Goal: Check status: Check status

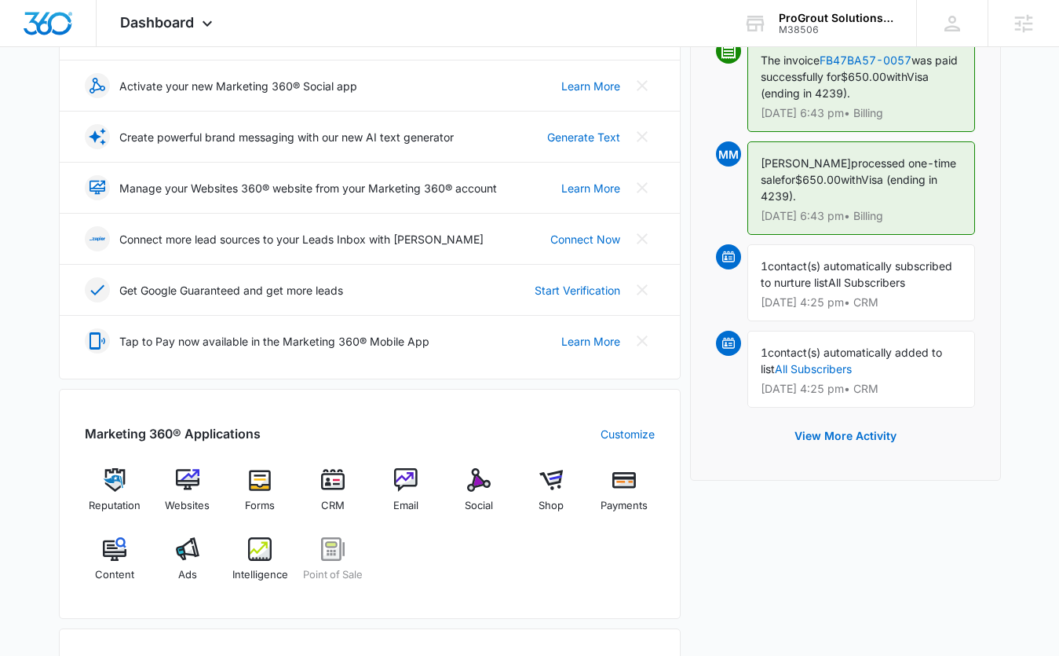
scroll to position [373, 0]
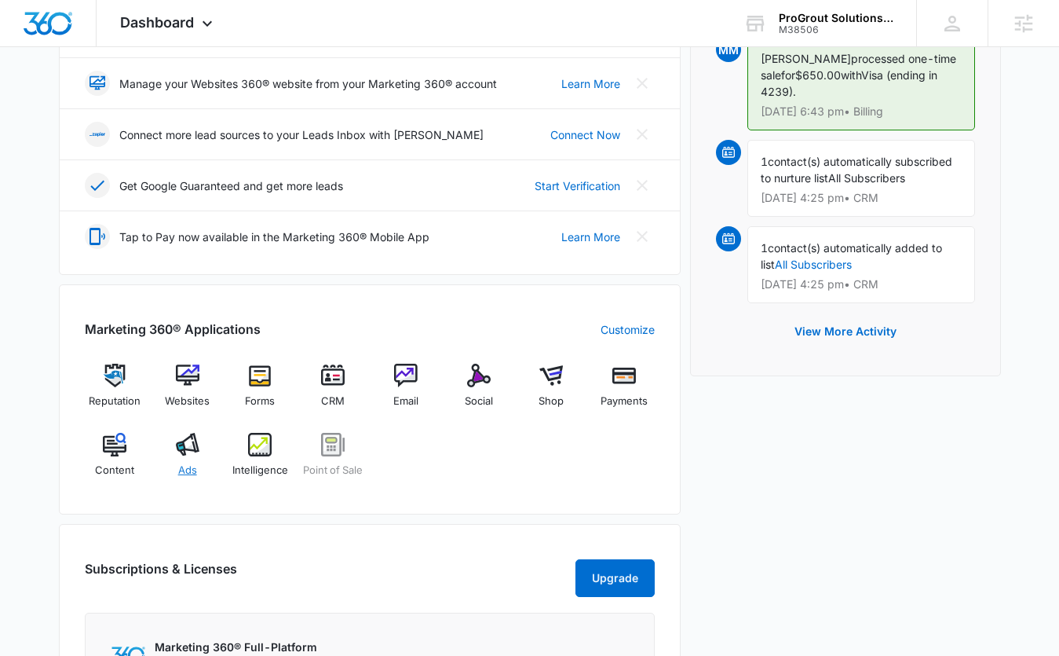
click at [181, 450] on img at bounding box center [188, 445] width 24 height 24
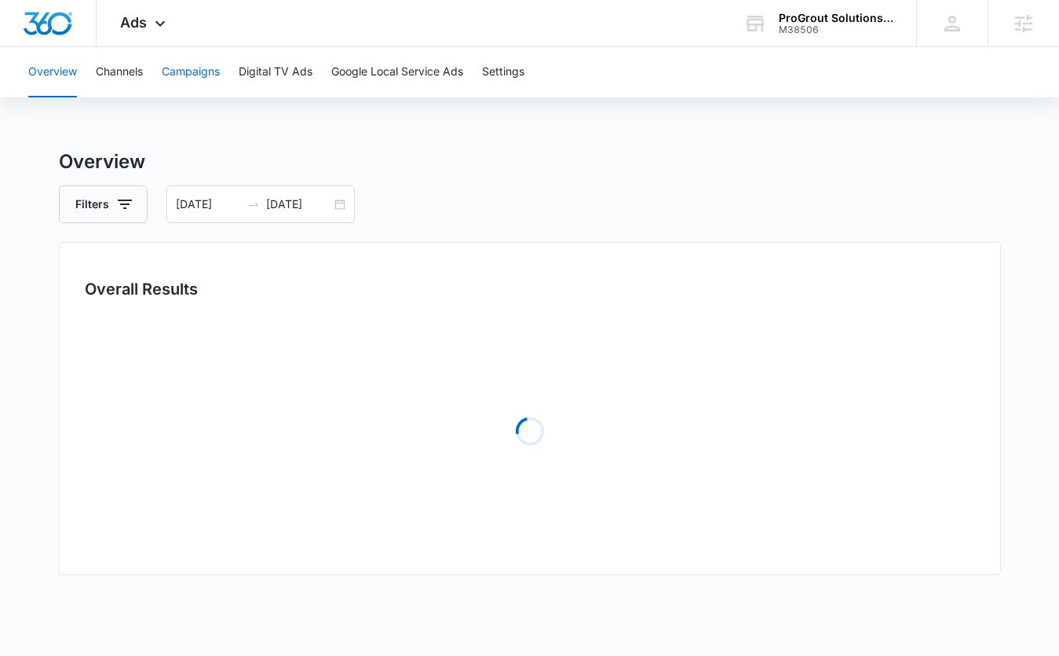
click at [193, 88] on button "Campaigns" at bounding box center [191, 72] width 58 height 50
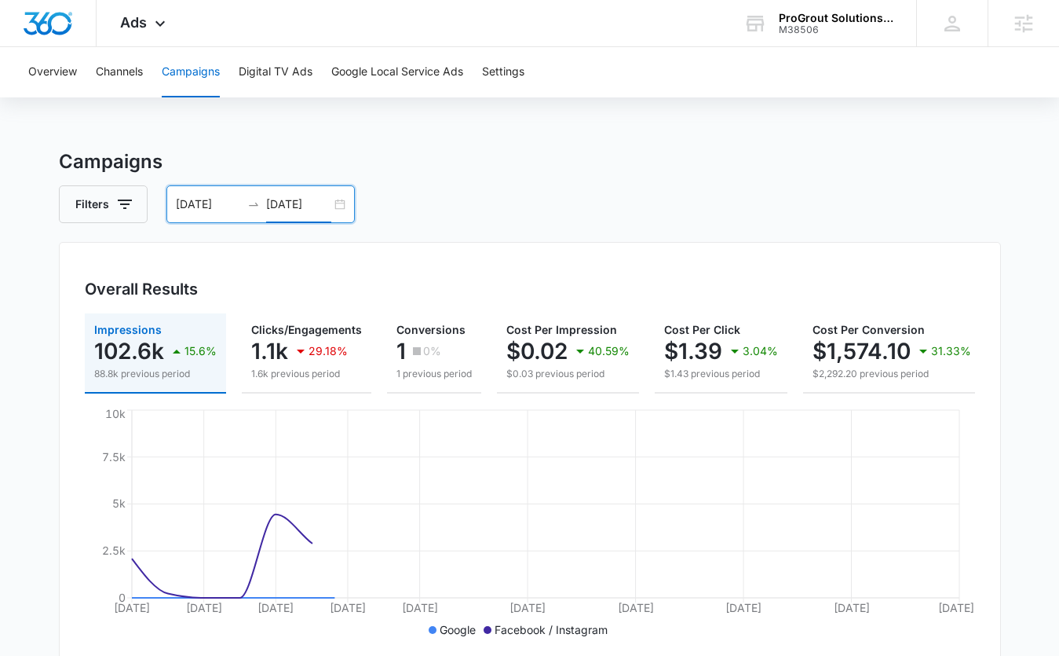
click at [295, 196] on input "09/24/2025" at bounding box center [298, 204] width 65 height 17
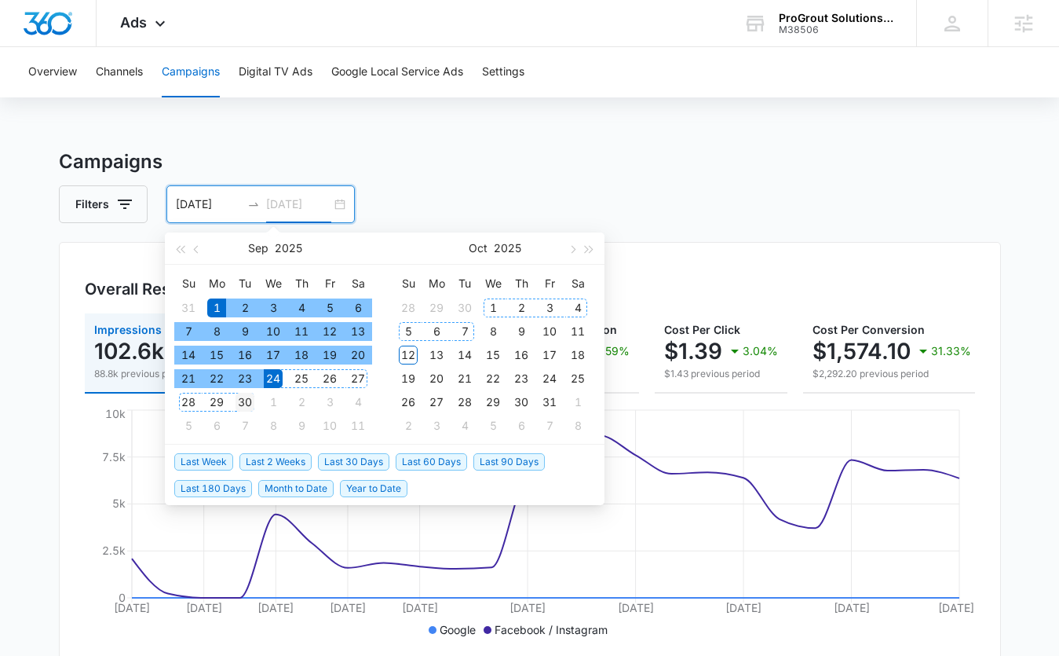
type input "09/30/2025"
click at [245, 404] on div "30" at bounding box center [245, 402] width 19 height 19
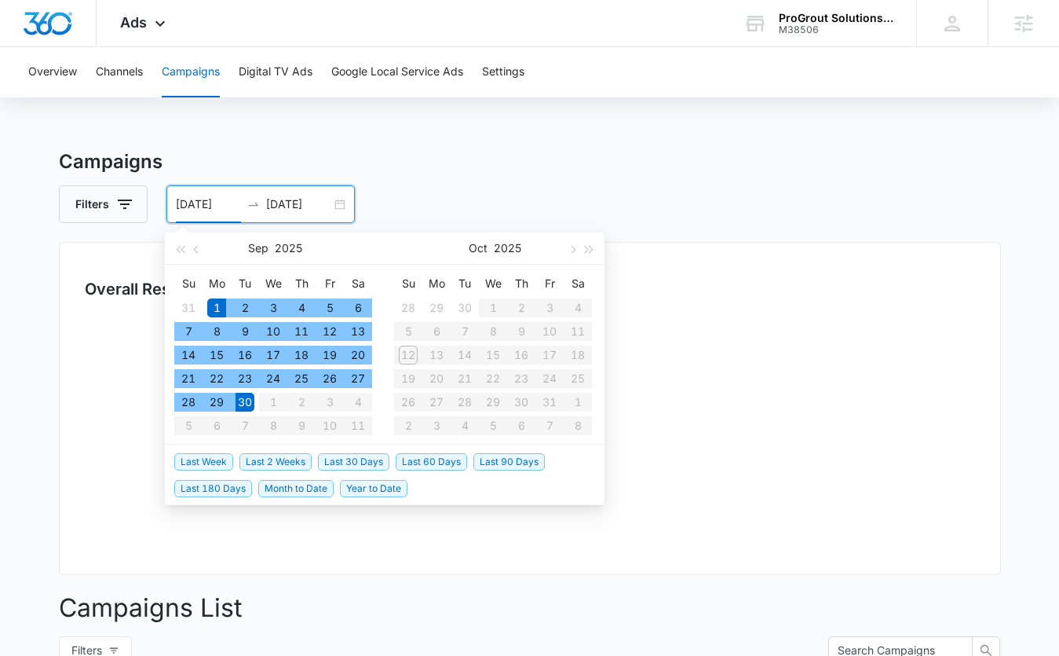
type input "09/01/2025"
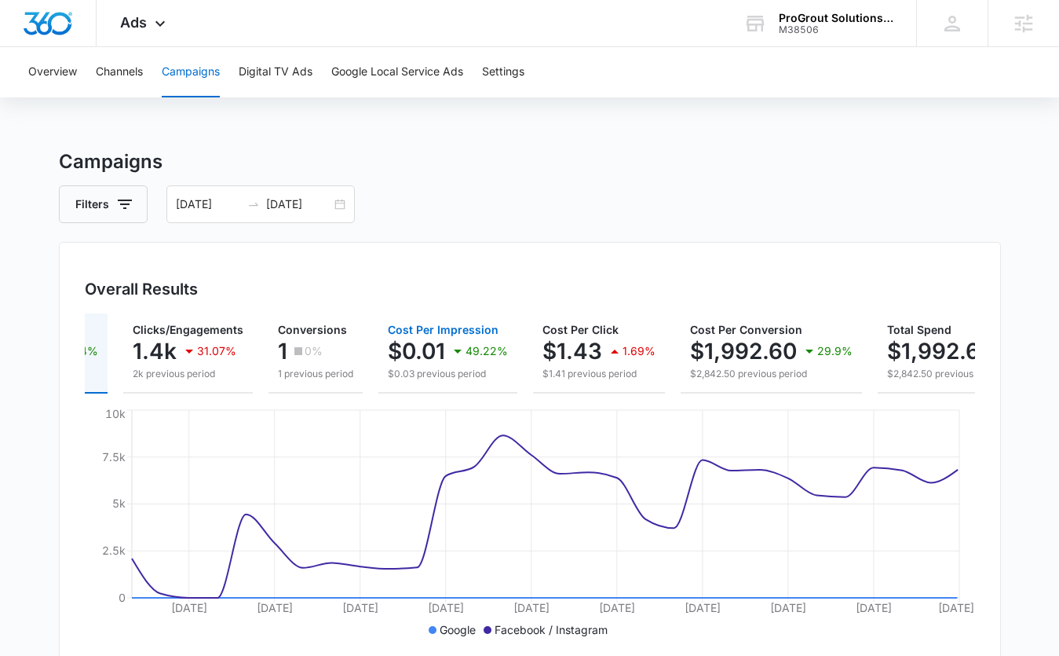
scroll to position [0, 218]
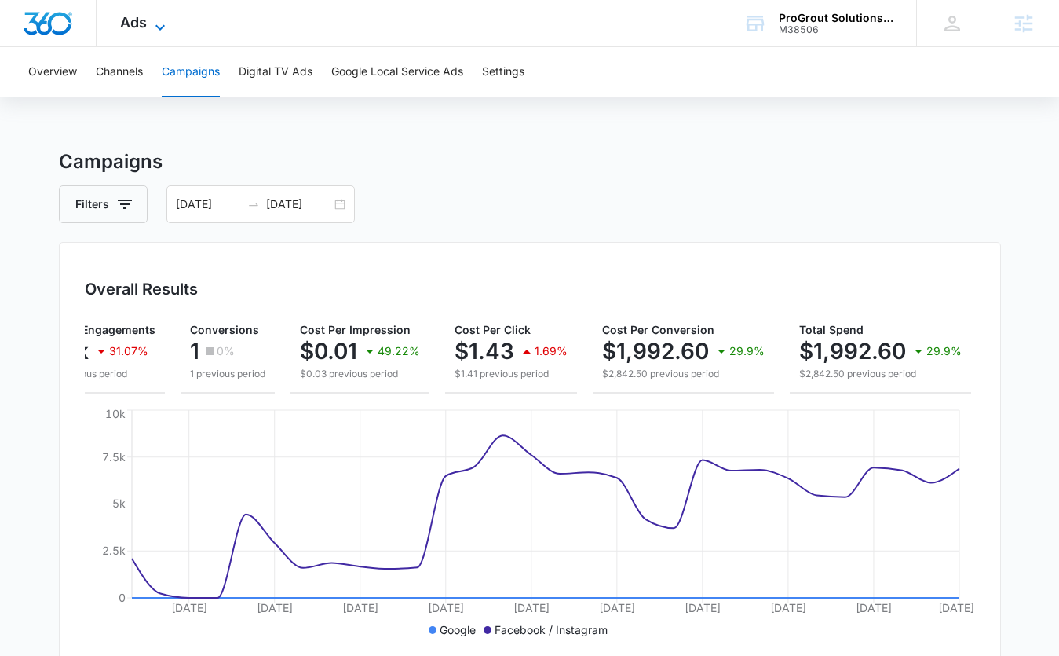
click at [134, 24] on span "Ads" at bounding box center [133, 22] width 27 height 16
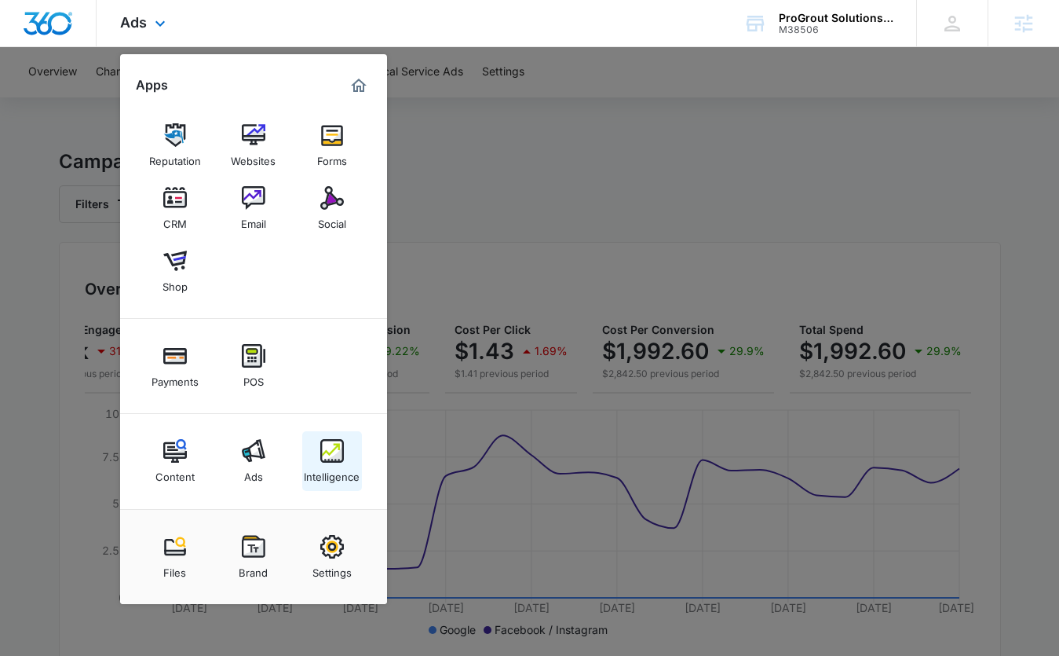
click at [329, 477] on div "Intelligence" at bounding box center [332, 473] width 56 height 20
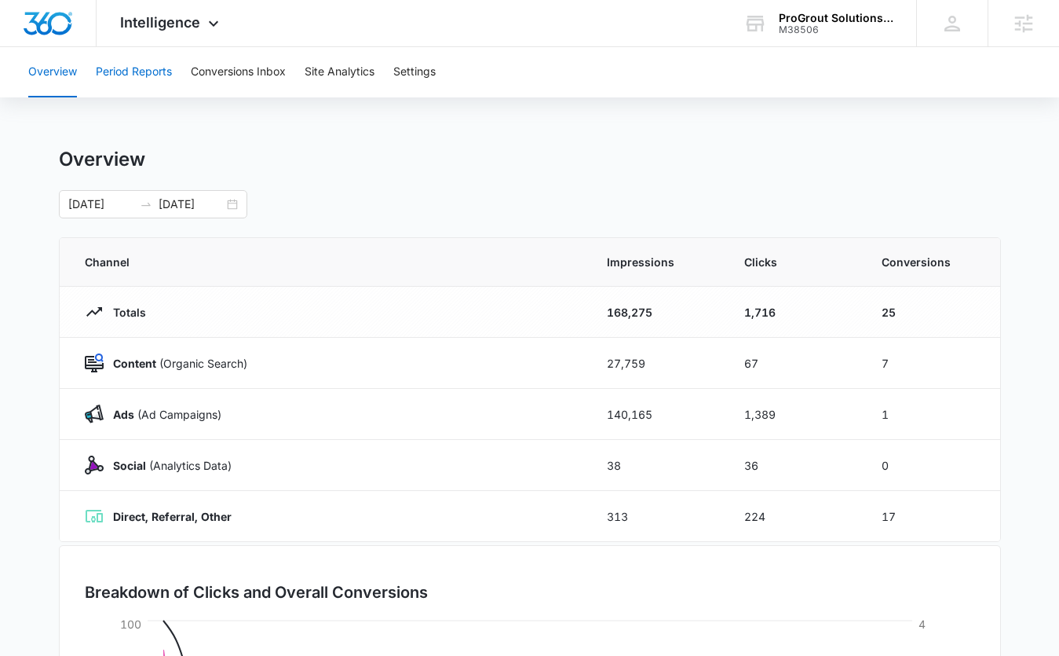
click at [142, 71] on button "Period Reports" at bounding box center [134, 72] width 76 height 50
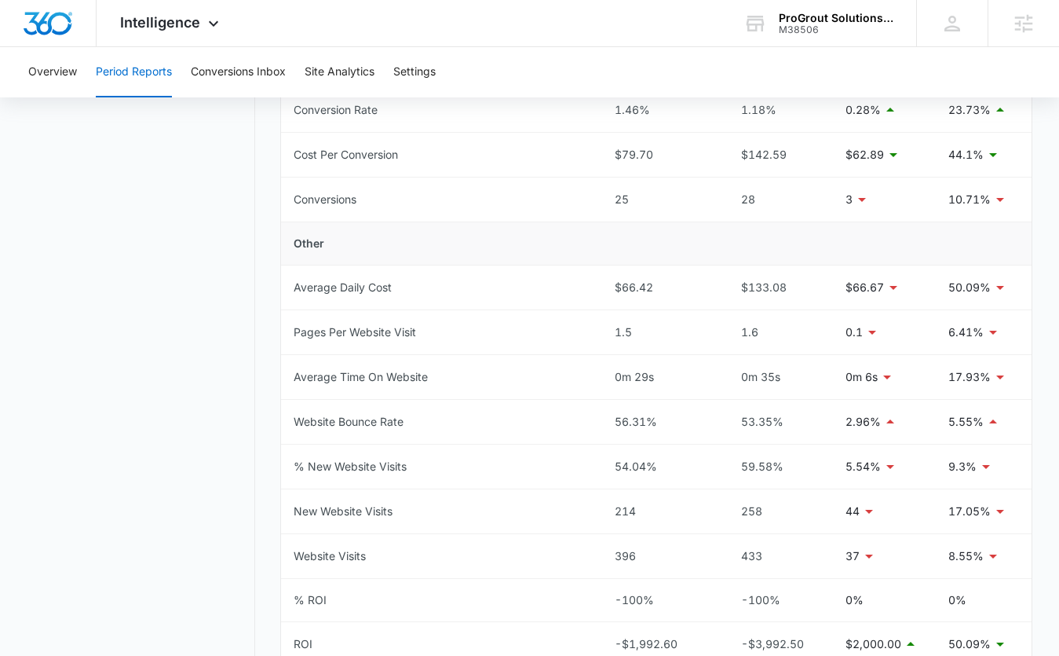
scroll to position [596, 0]
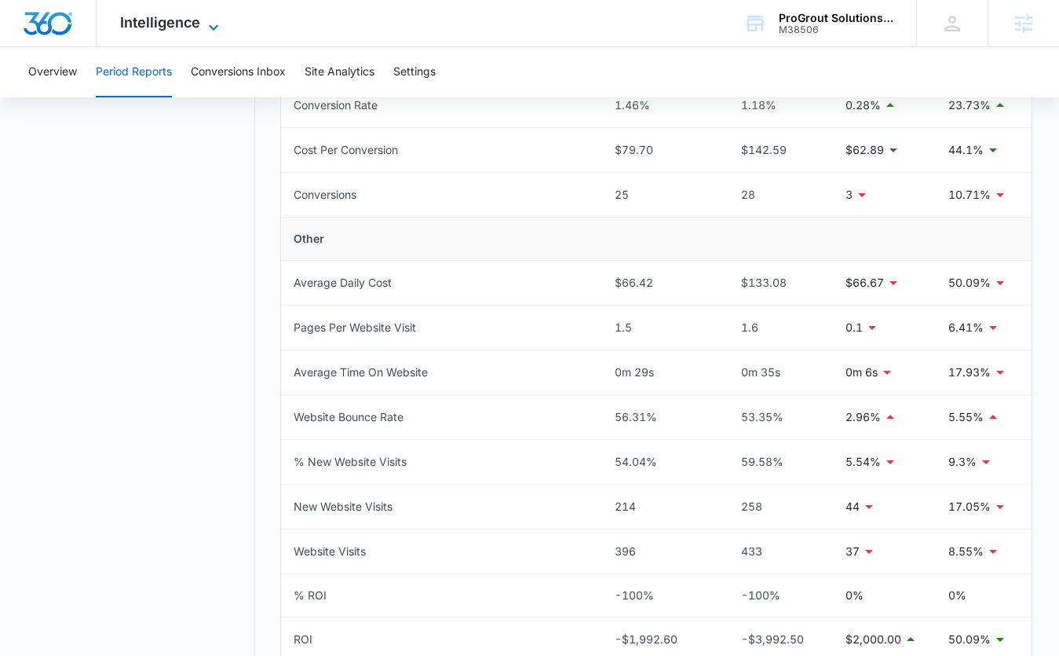
click at [144, 24] on span "Intelligence" at bounding box center [160, 22] width 80 height 16
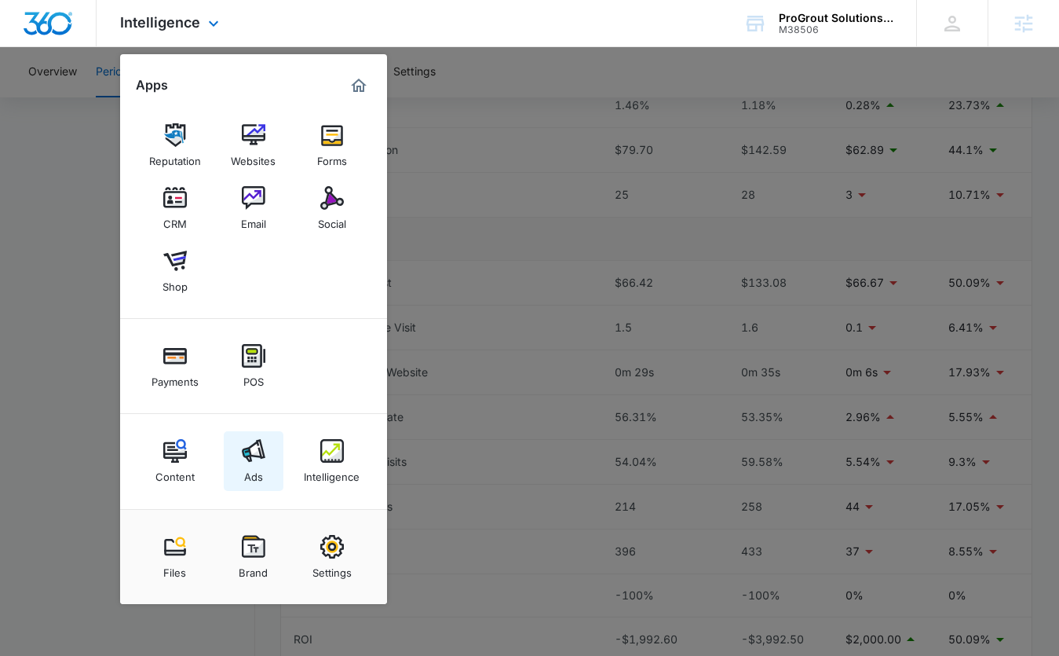
click at [268, 474] on link "Ads" at bounding box center [254, 461] width 60 height 60
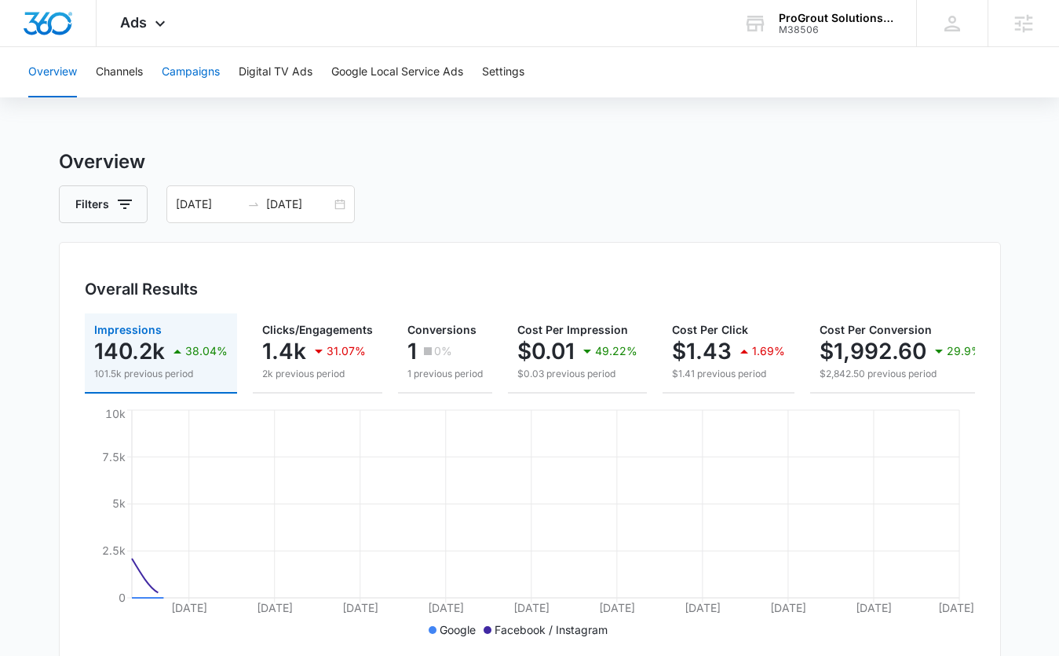
click at [188, 74] on button "Campaigns" at bounding box center [191, 72] width 58 height 50
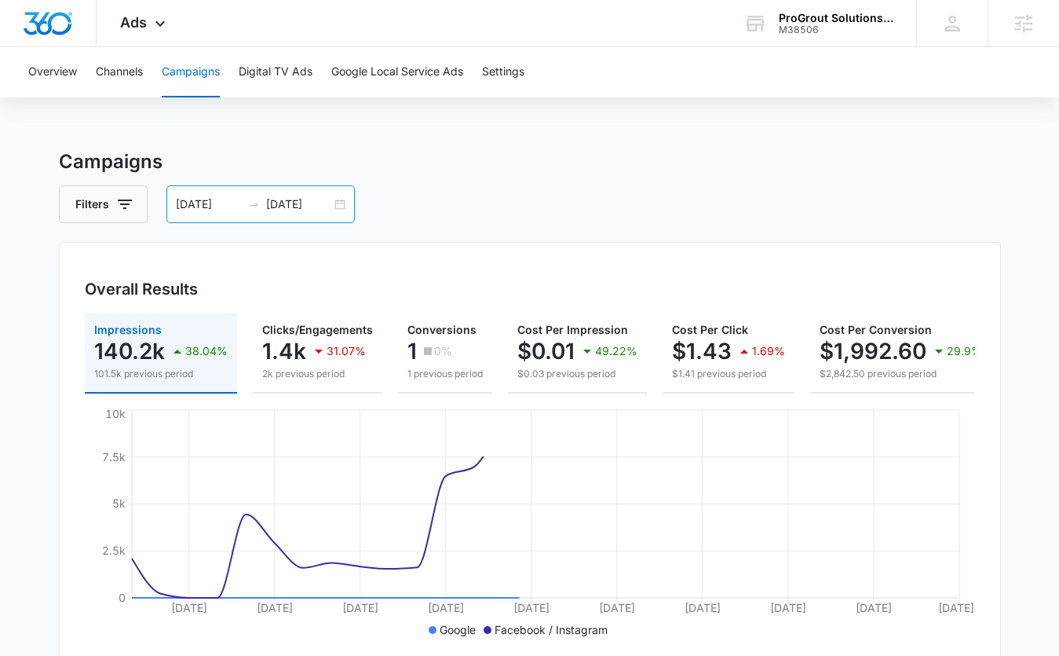
click at [336, 203] on div "09/01/2025 09/30/2025" at bounding box center [260, 204] width 188 height 38
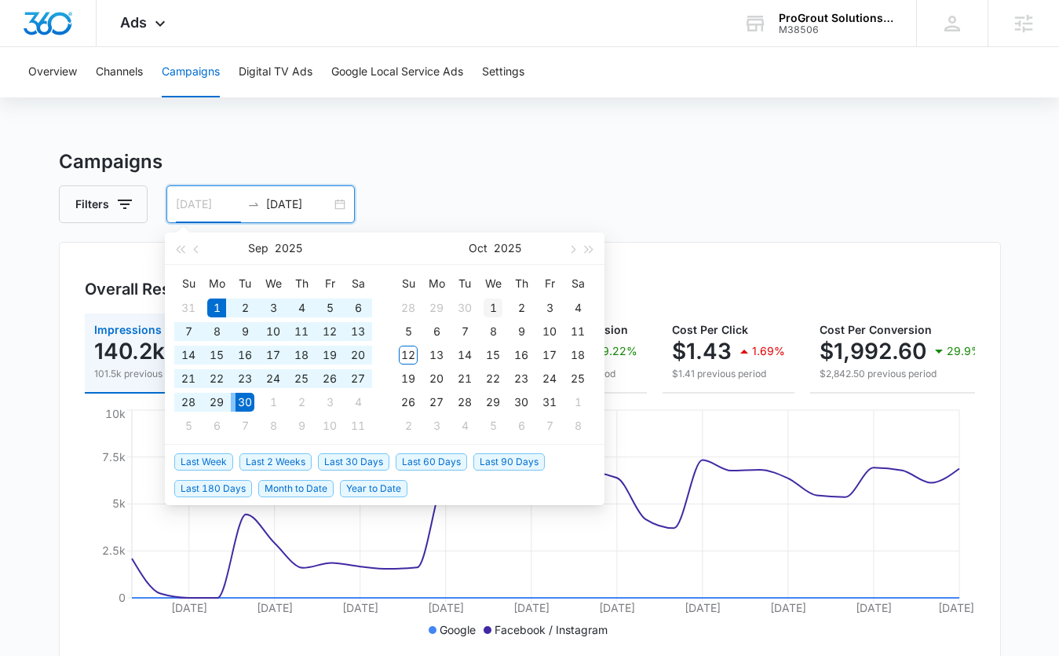
type input "10/01/2025"
click at [492, 309] on div "1" at bounding box center [493, 307] width 19 height 19
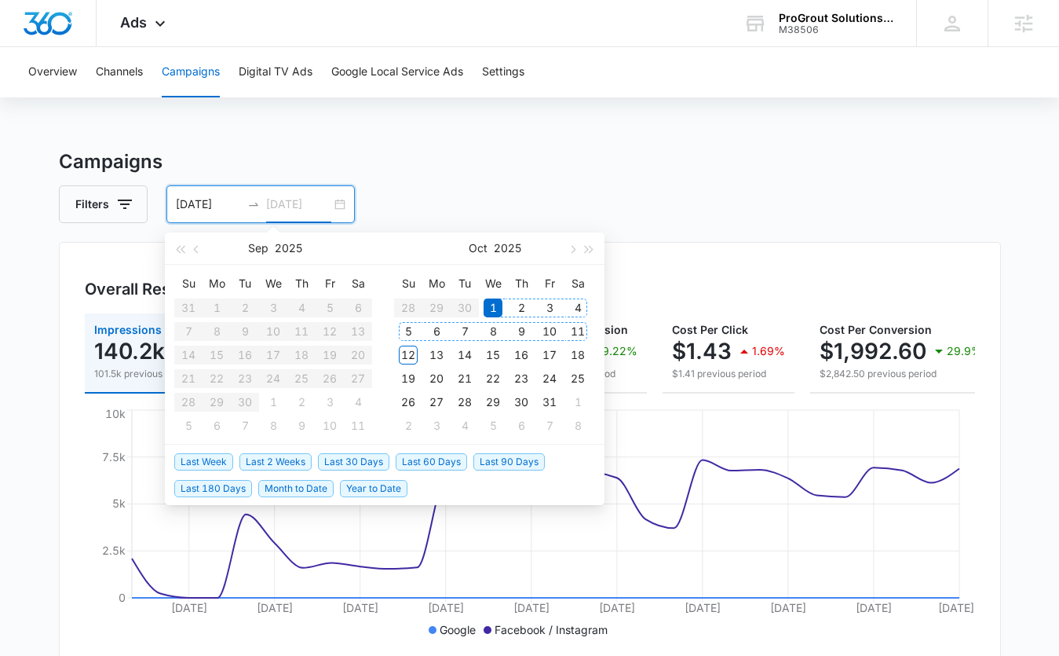
type input "10/12/2025"
click at [410, 354] on div "12" at bounding box center [408, 355] width 19 height 19
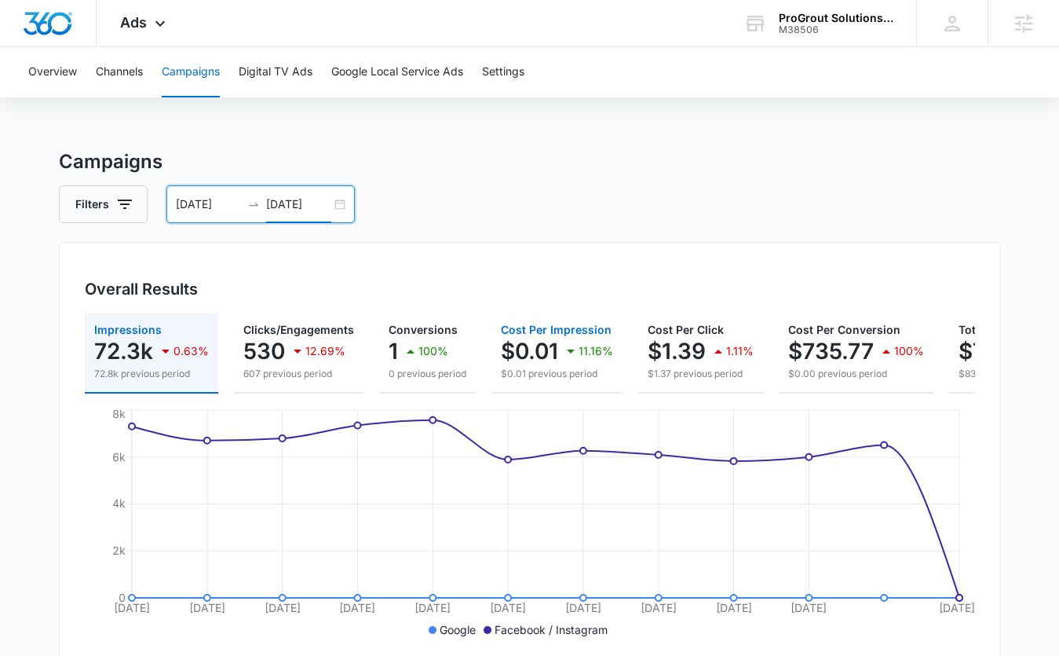
scroll to position [0, 138]
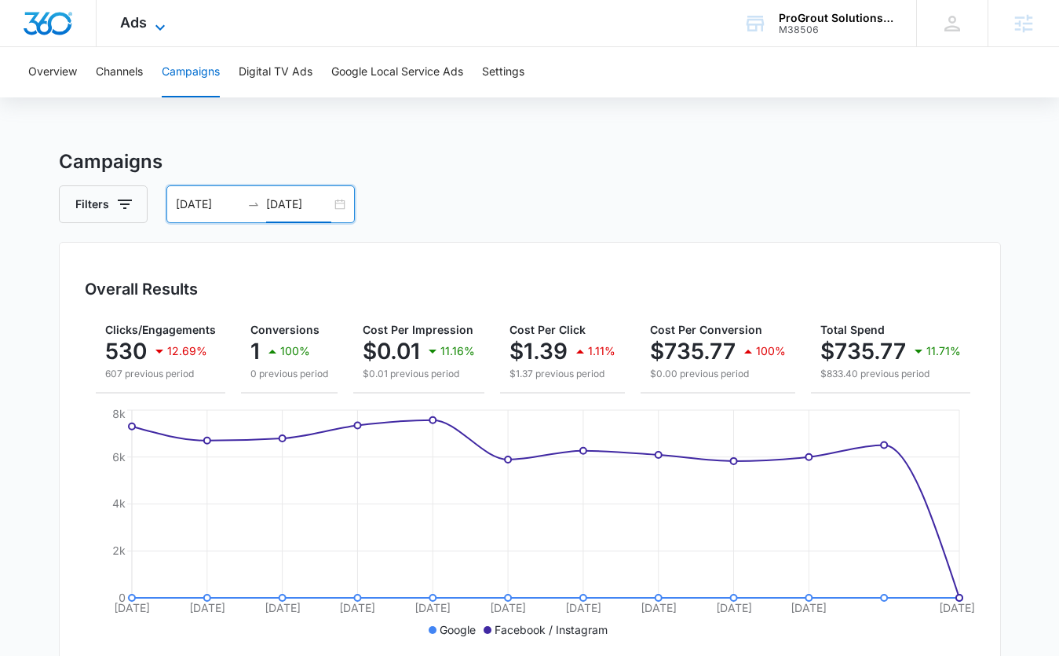
click at [140, 27] on span "Ads" at bounding box center [133, 22] width 27 height 16
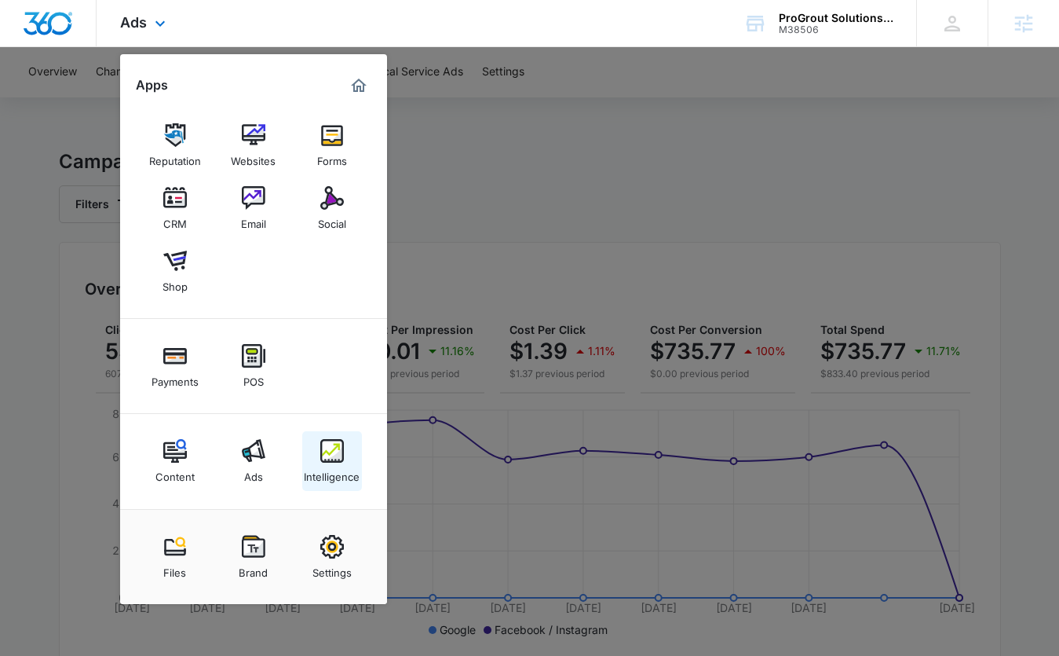
click at [325, 476] on div "Intelligence" at bounding box center [332, 473] width 56 height 20
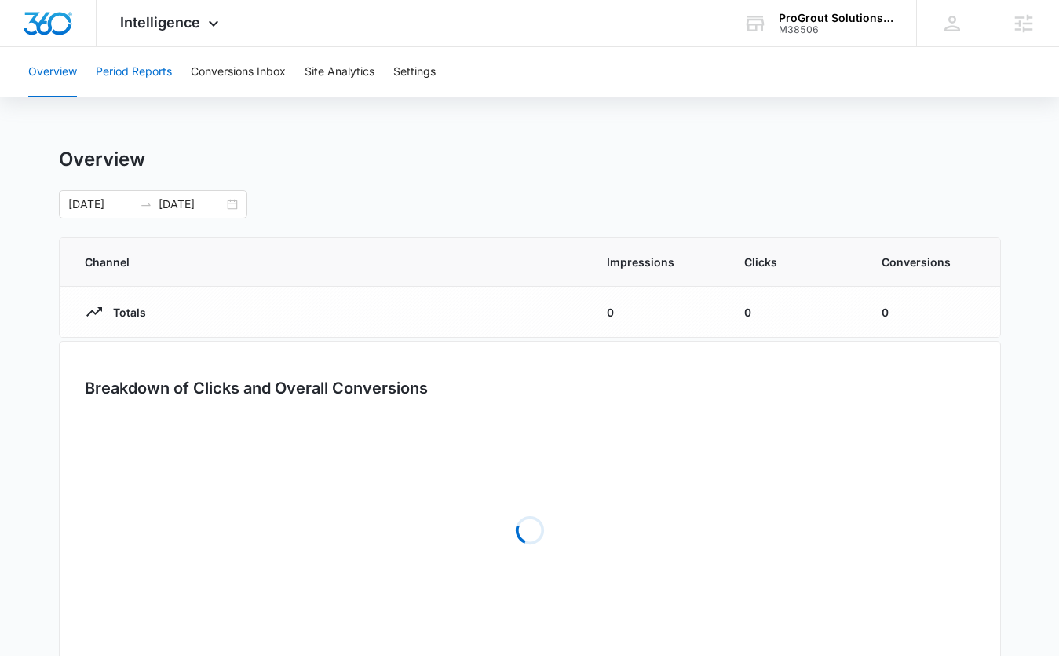
click at [156, 77] on button "Period Reports" at bounding box center [134, 72] width 76 height 50
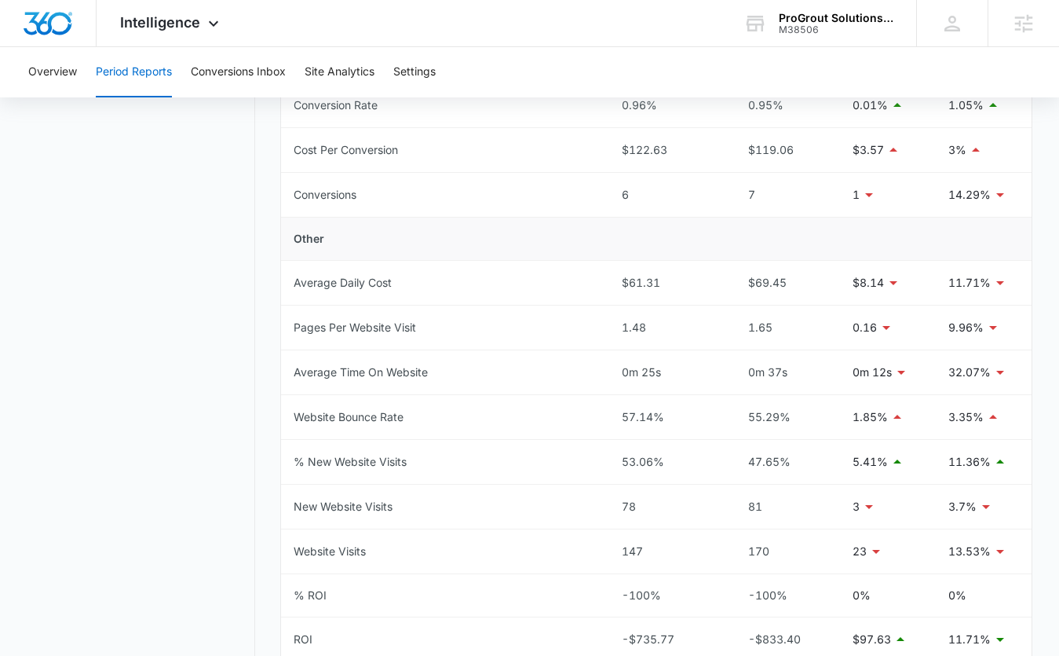
scroll to position [617, 0]
